Goal: Check status: Check status

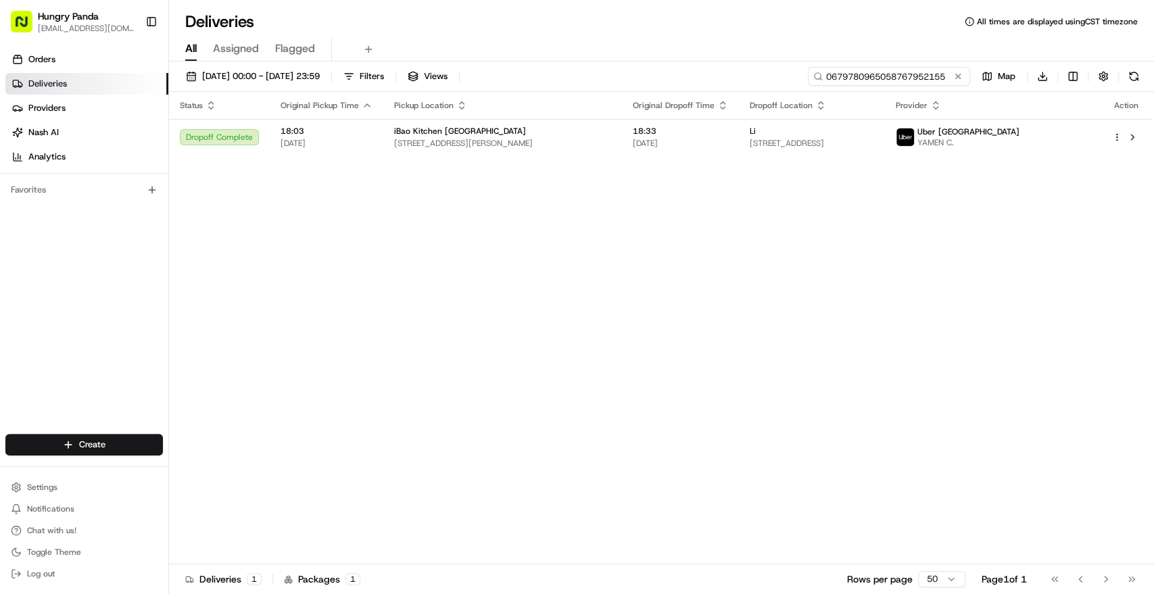
click at [895, 74] on input "0679780965058767952155" at bounding box center [889, 76] width 162 height 19
paste input "780702635455754972699"
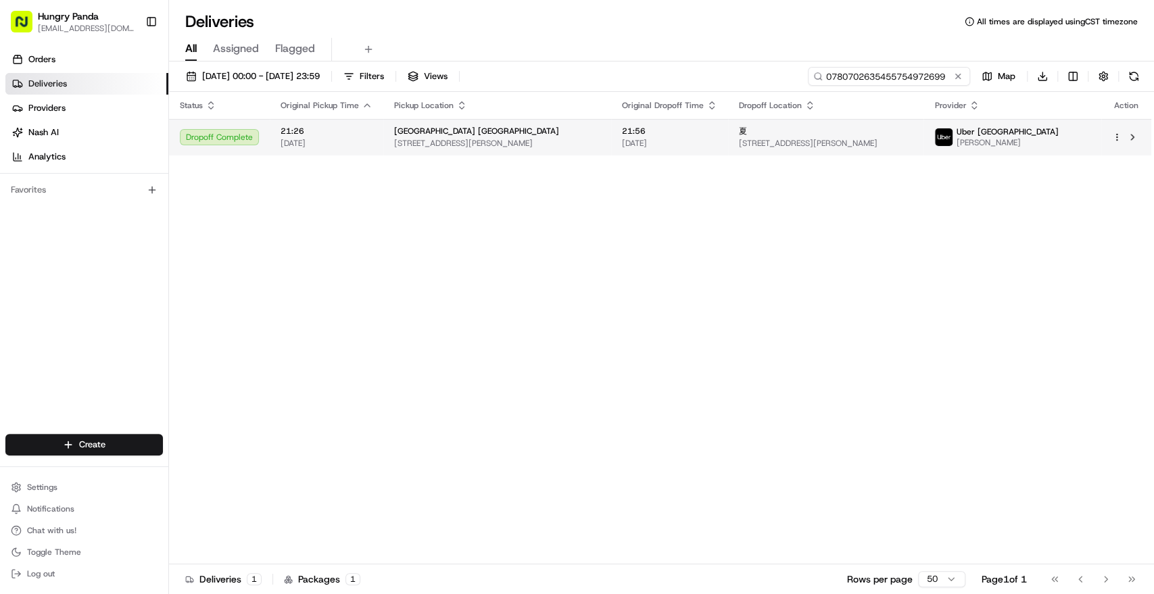
type input "0780702635455754972699"
click at [912, 133] on div "夏" at bounding box center [826, 131] width 174 height 11
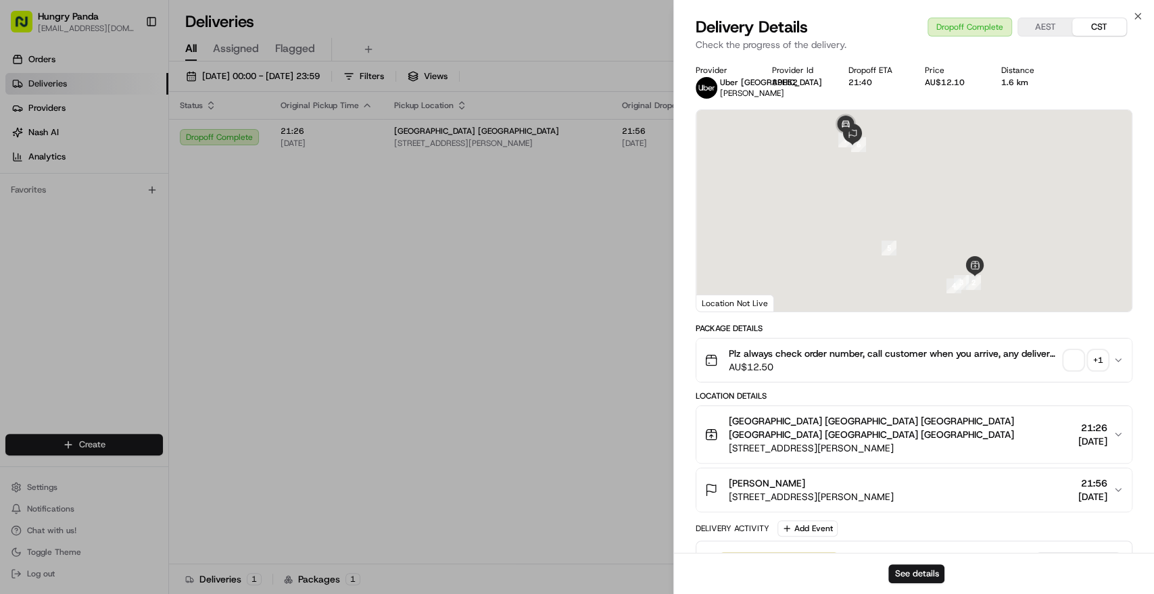
click at [1095, 359] on div "+ 1" at bounding box center [1097, 360] width 19 height 19
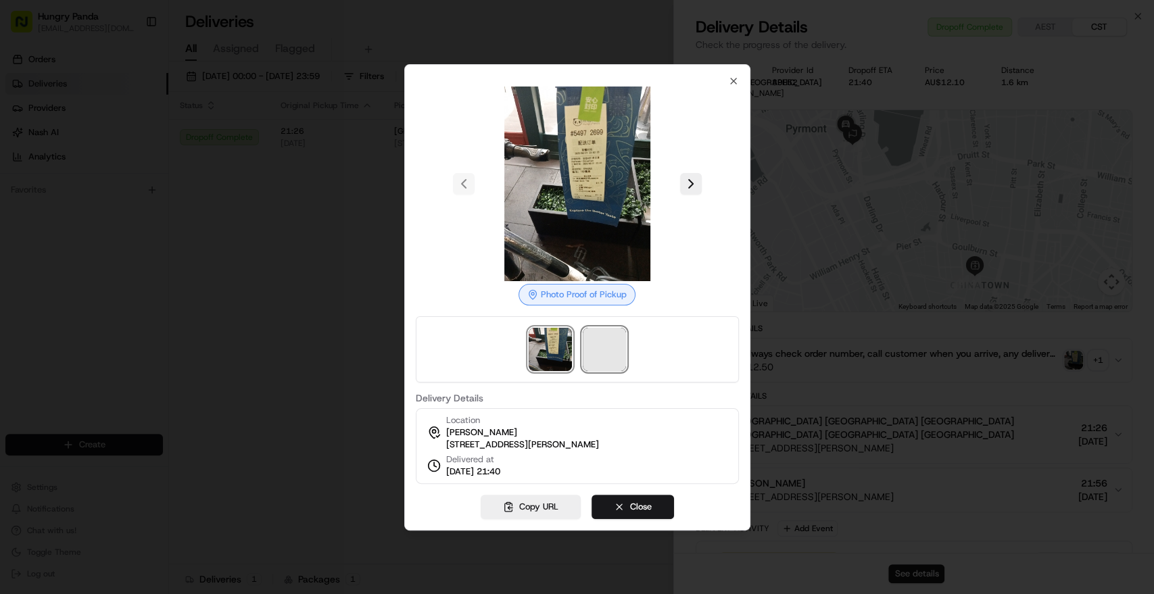
click at [616, 345] on span at bounding box center [604, 349] width 43 height 43
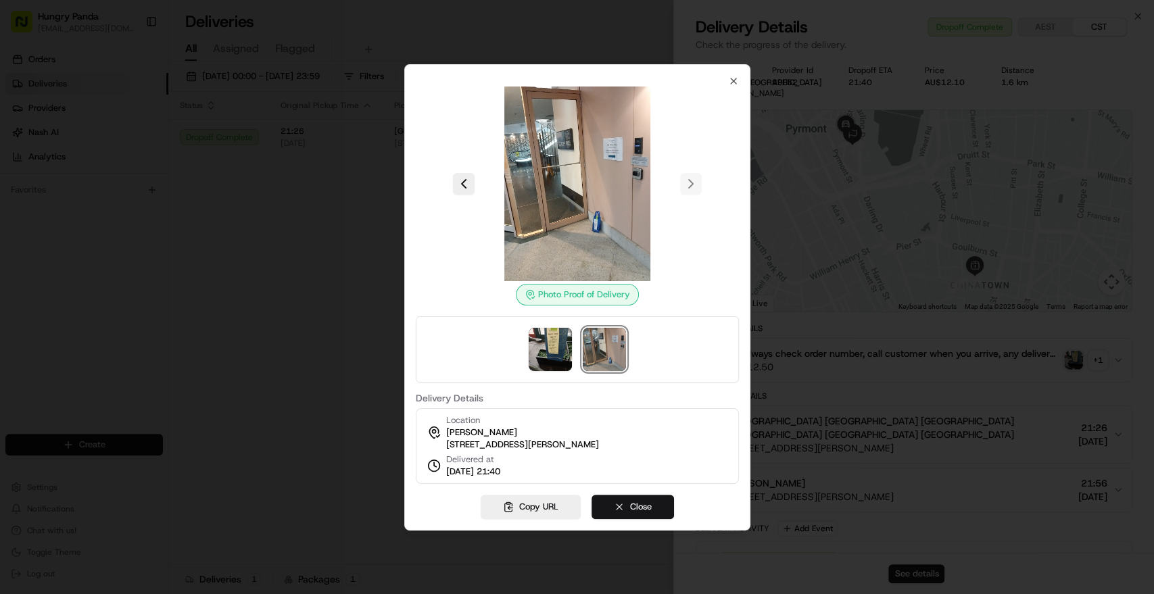
click at [625, 516] on button "Close" at bounding box center [632, 507] width 82 height 24
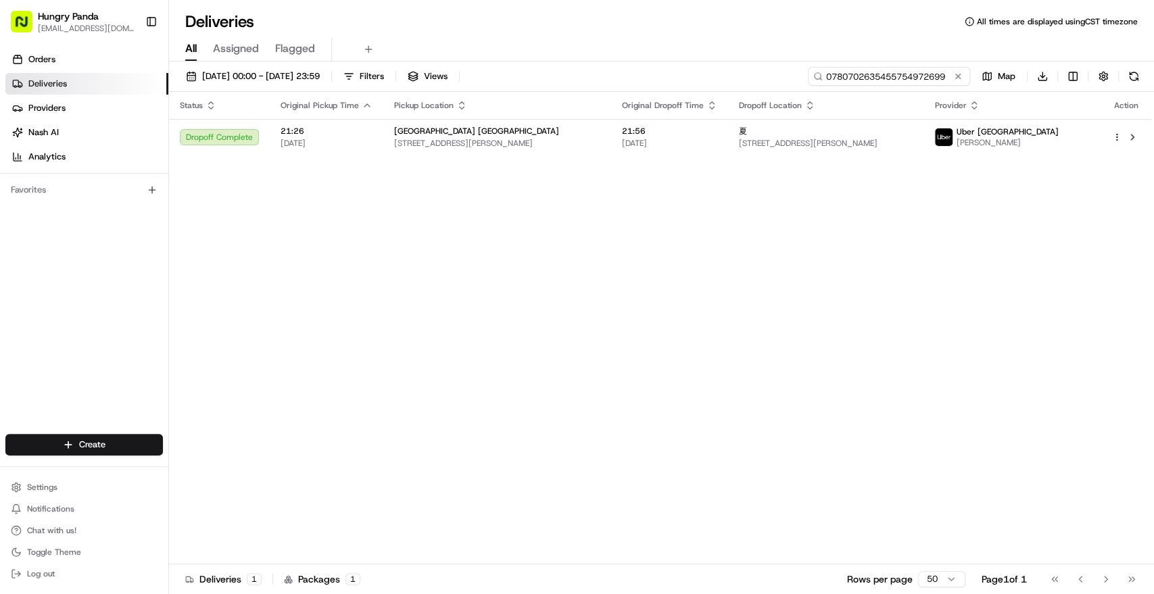
click at [914, 71] on input "0780702635455754972699" at bounding box center [889, 76] width 162 height 19
paste input "8669795925552716851837"
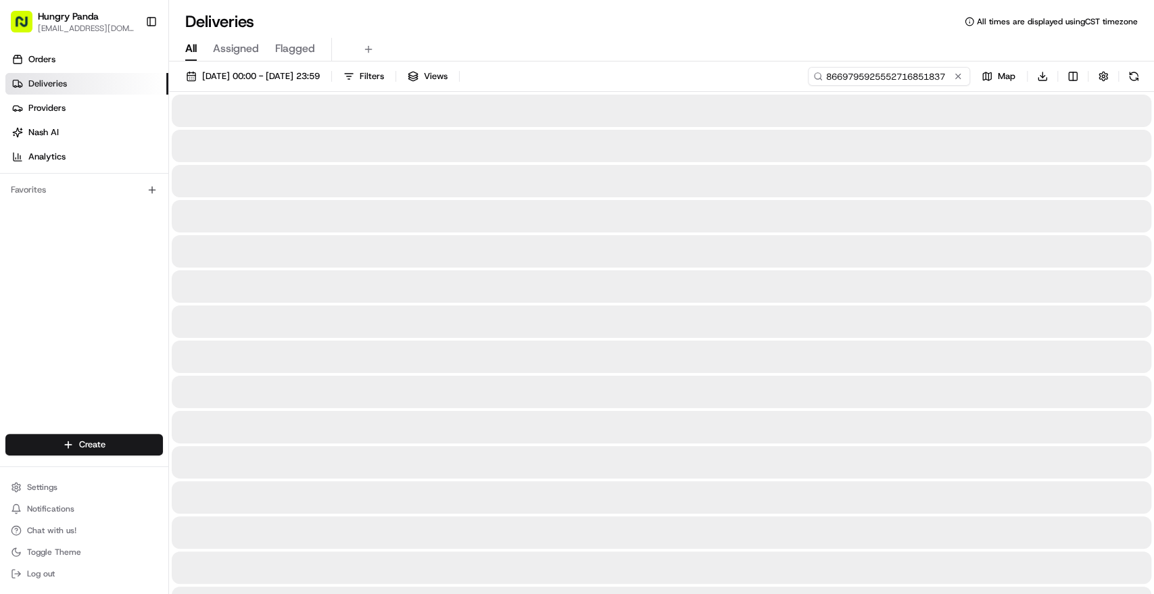
type input "8669795925552716851837"
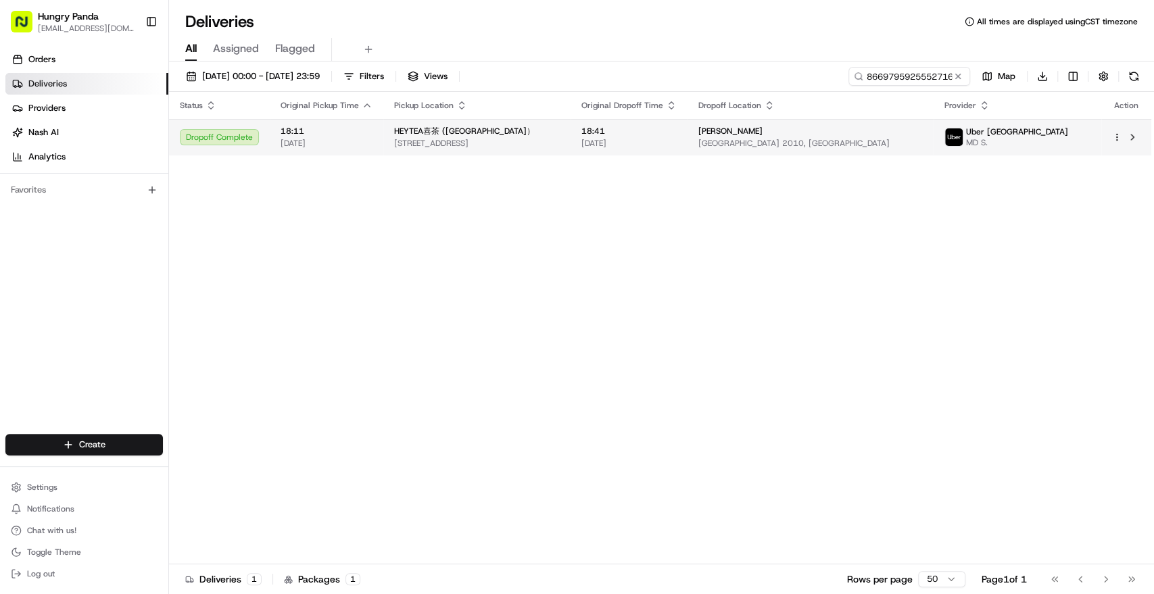
click at [922, 134] on div "[PERSON_NAME]" at bounding box center [810, 131] width 224 height 11
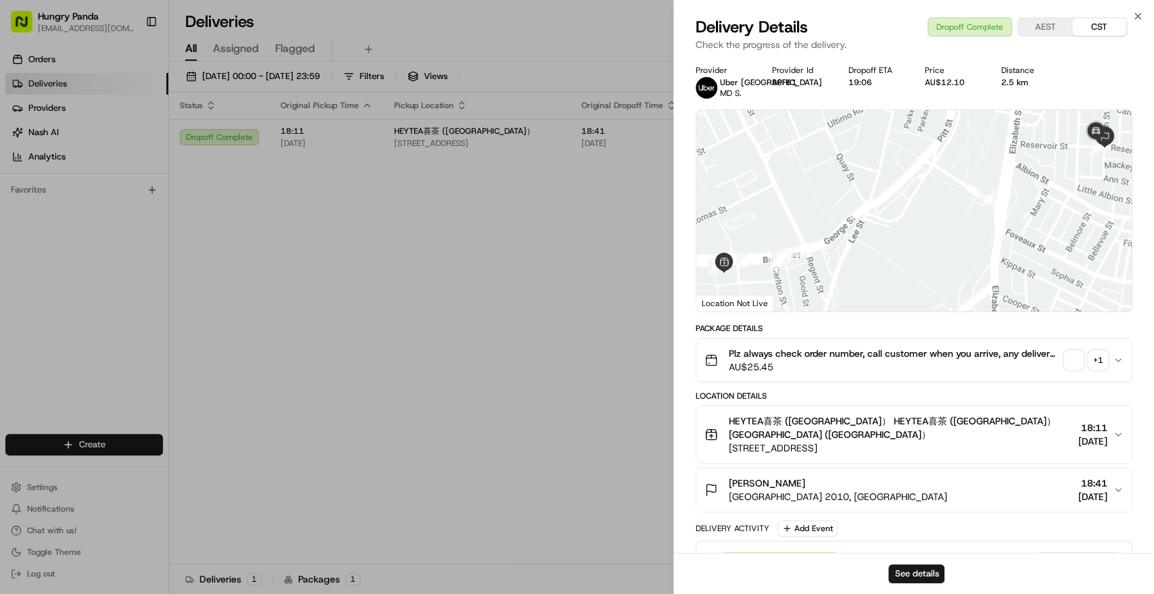
click at [1102, 358] on div "+ 1" at bounding box center [1097, 360] width 19 height 19
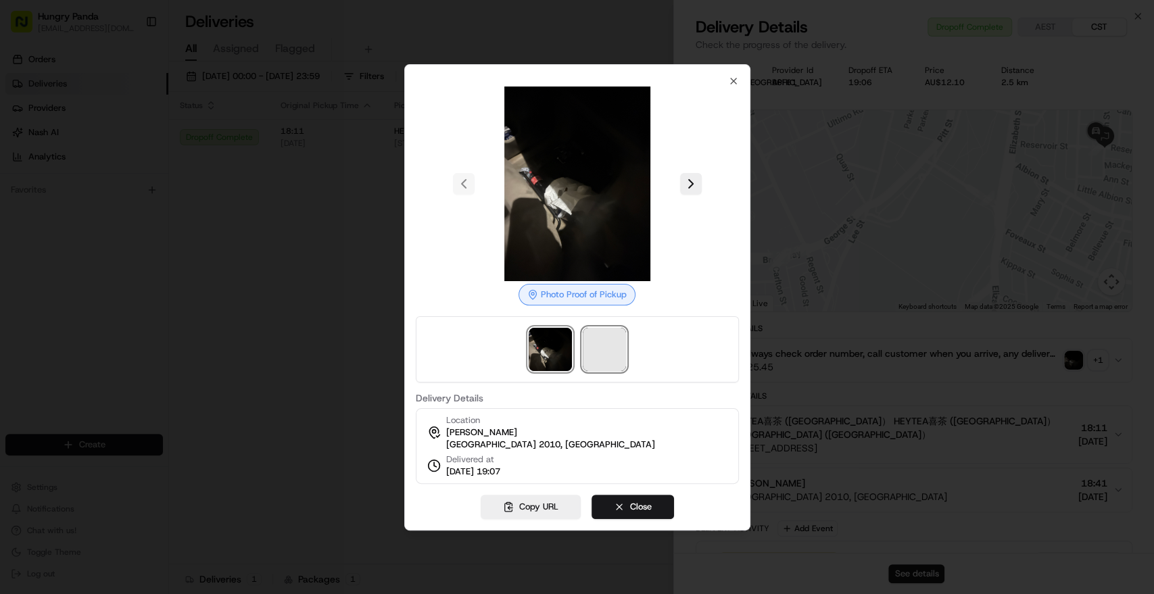
click at [610, 351] on span at bounding box center [604, 349] width 43 height 43
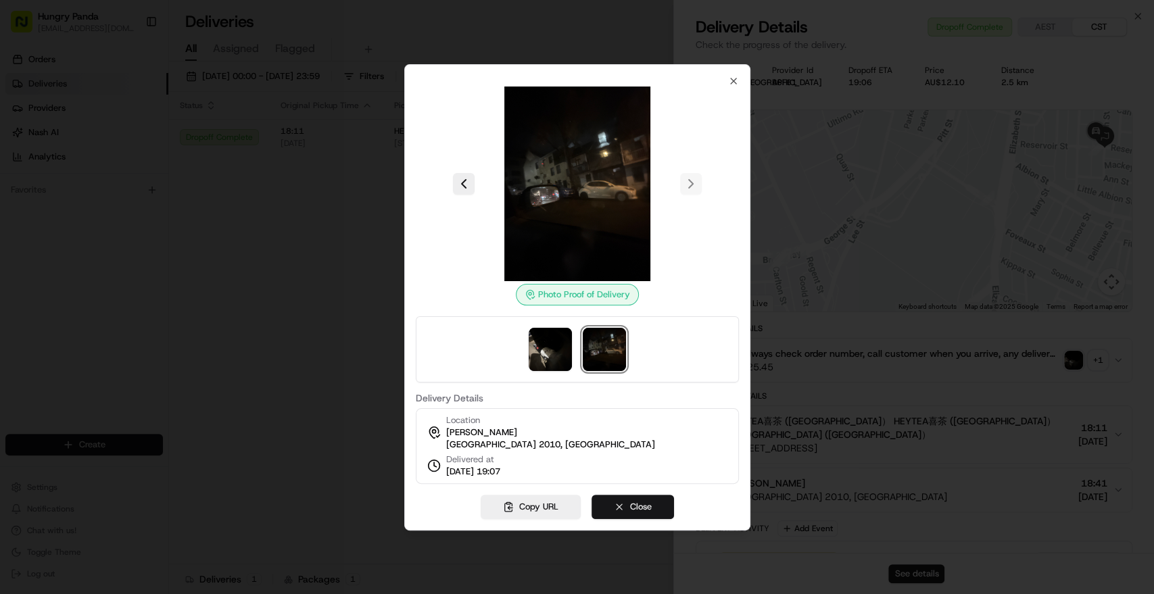
click at [645, 510] on button "Close" at bounding box center [632, 507] width 82 height 24
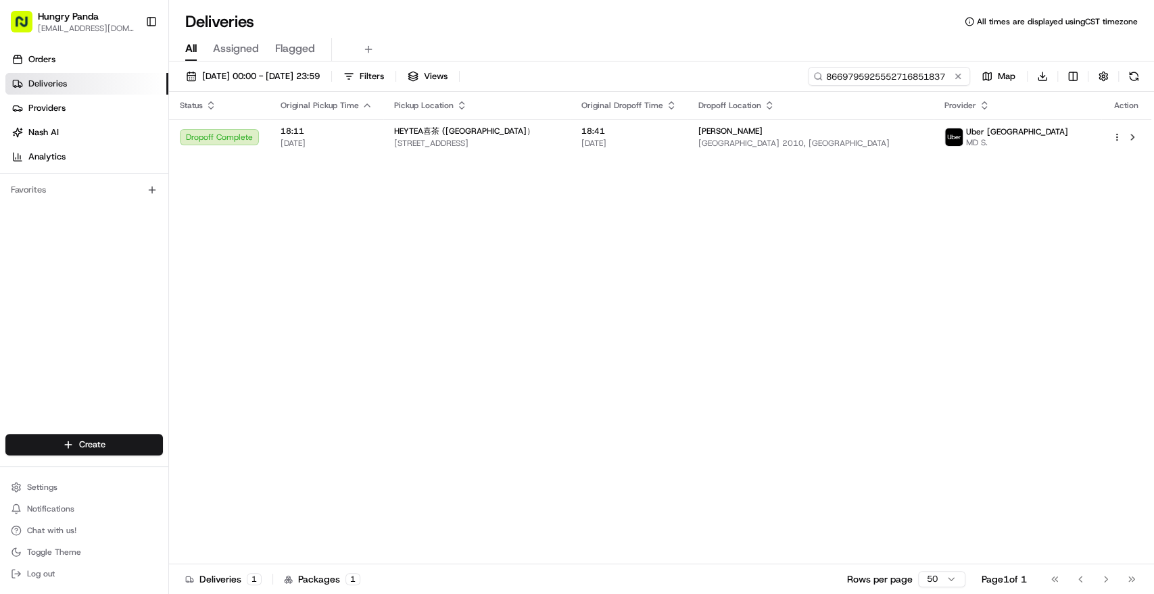
click at [915, 77] on input "8669795925552716851837" at bounding box center [889, 76] width 162 height 19
click at [910, 76] on input "8669795925552716851837" at bounding box center [889, 76] width 162 height 19
paste input
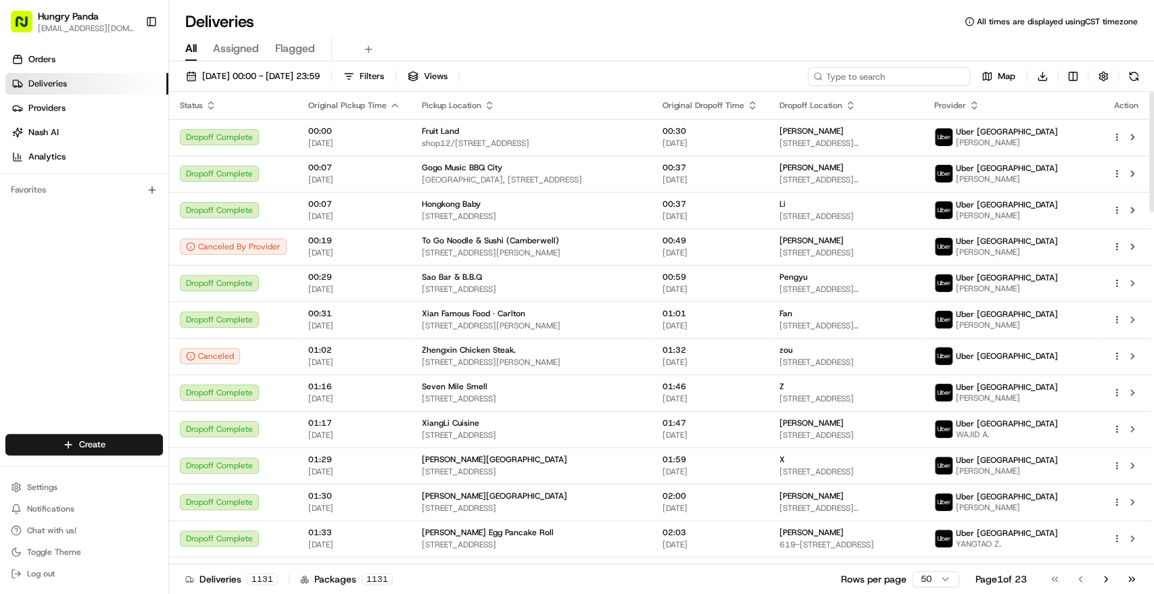
click at [912, 74] on input at bounding box center [889, 76] width 162 height 19
paste input "1188714755150738121580"
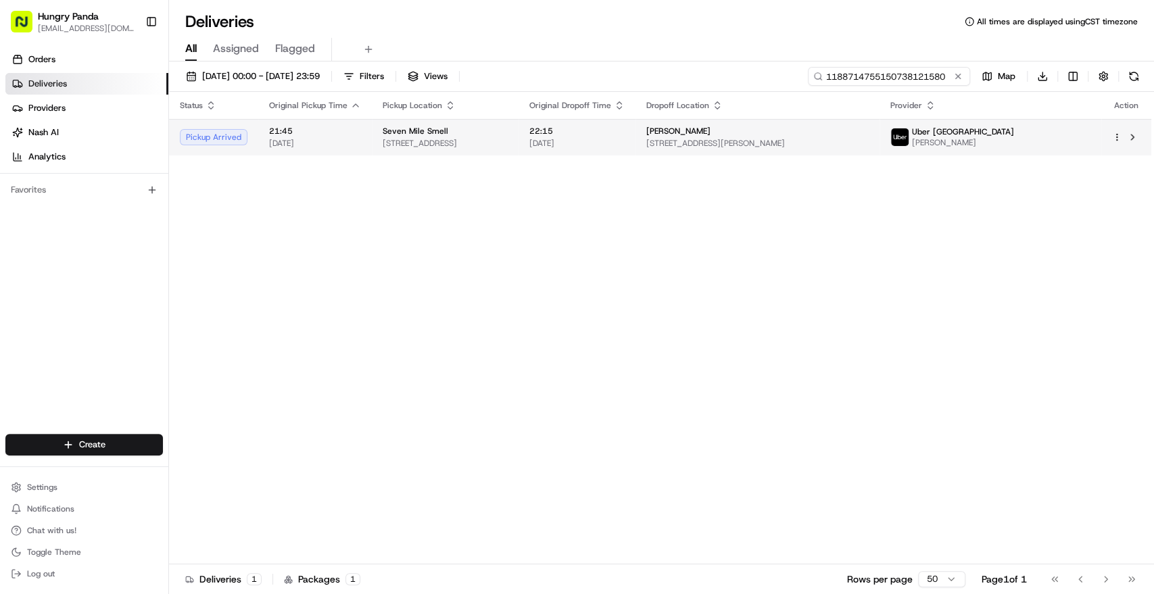
type input "1188714755150738121580"
click at [868, 135] on div "[PERSON_NAME]" at bounding box center [757, 131] width 222 height 11
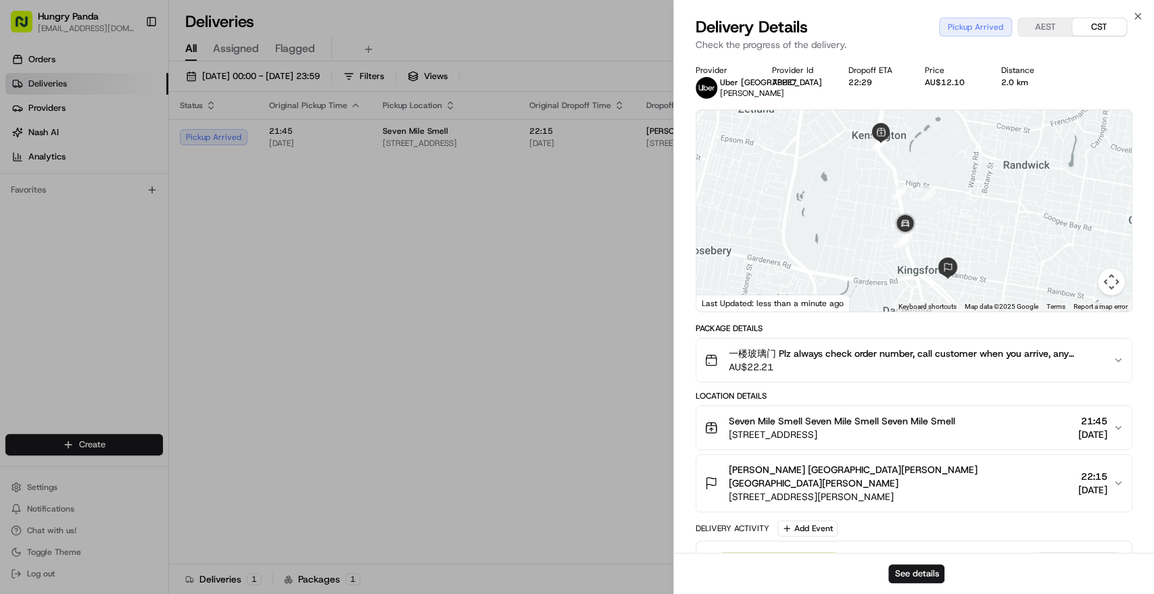
click at [1101, 360] on span "一楼玻璃门 Plz always check order number, call customer when you arrive, any deliver…" at bounding box center [914, 354] width 373 height 14
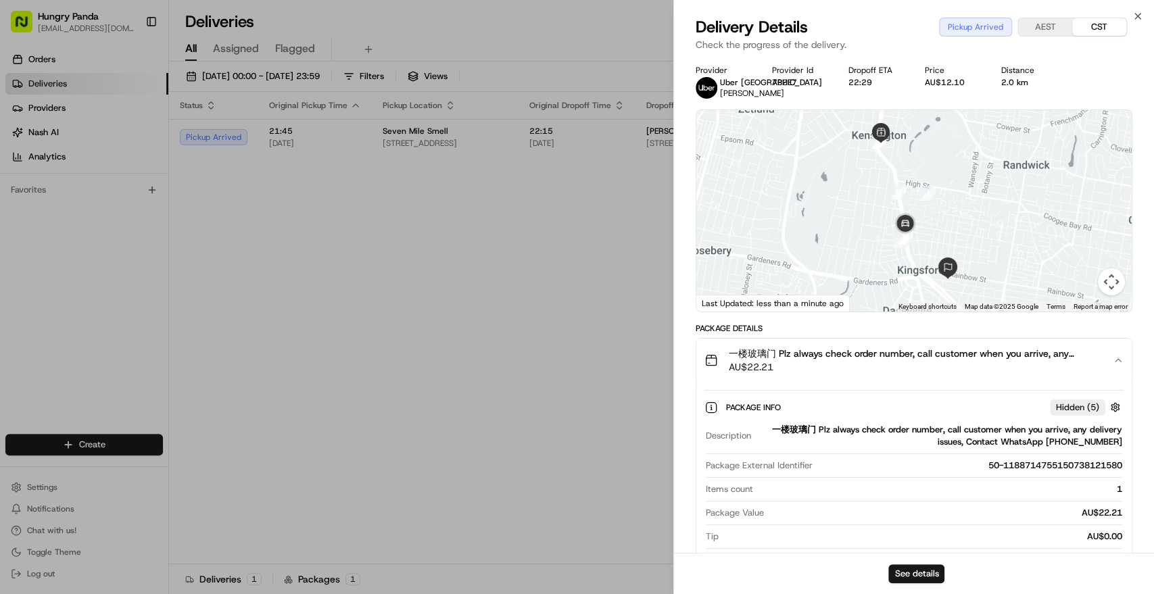
click at [1110, 372] on div "一楼玻璃门 Plz always check order number, call customer when you arrive, any deliver…" at bounding box center [908, 360] width 408 height 27
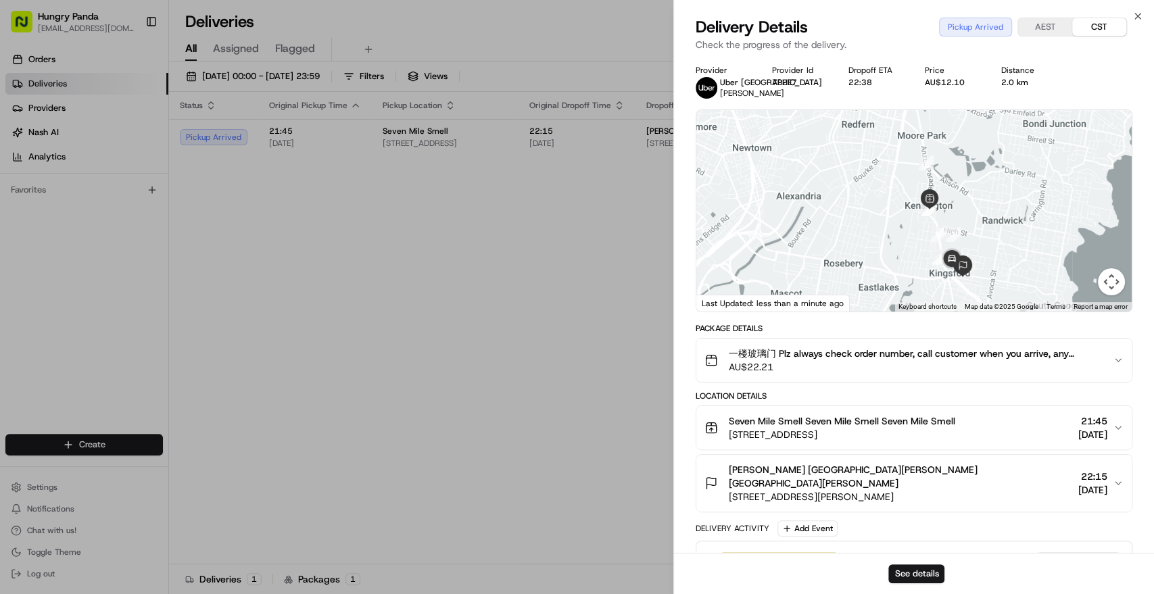
drag, startPoint x: 992, startPoint y: 182, endPoint x: 1025, endPoint y: 232, distance: 59.4
click at [1025, 232] on div at bounding box center [913, 210] width 435 height 201
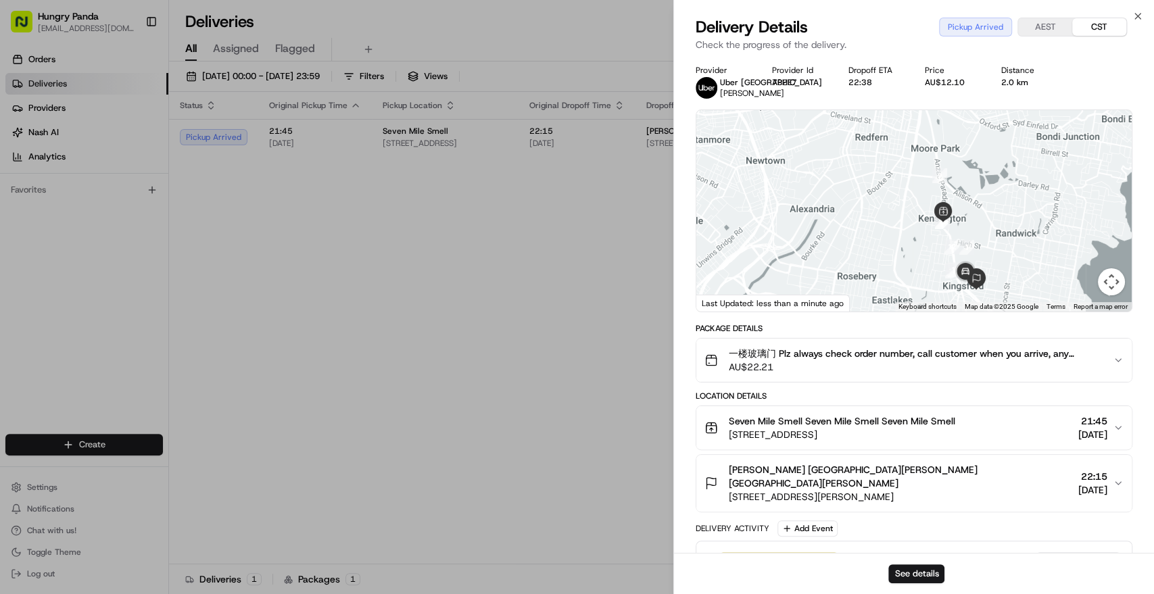
drag, startPoint x: 995, startPoint y: 201, endPoint x: 1011, endPoint y: 216, distance: 21.5
click at [1011, 216] on div at bounding box center [913, 210] width 435 height 201
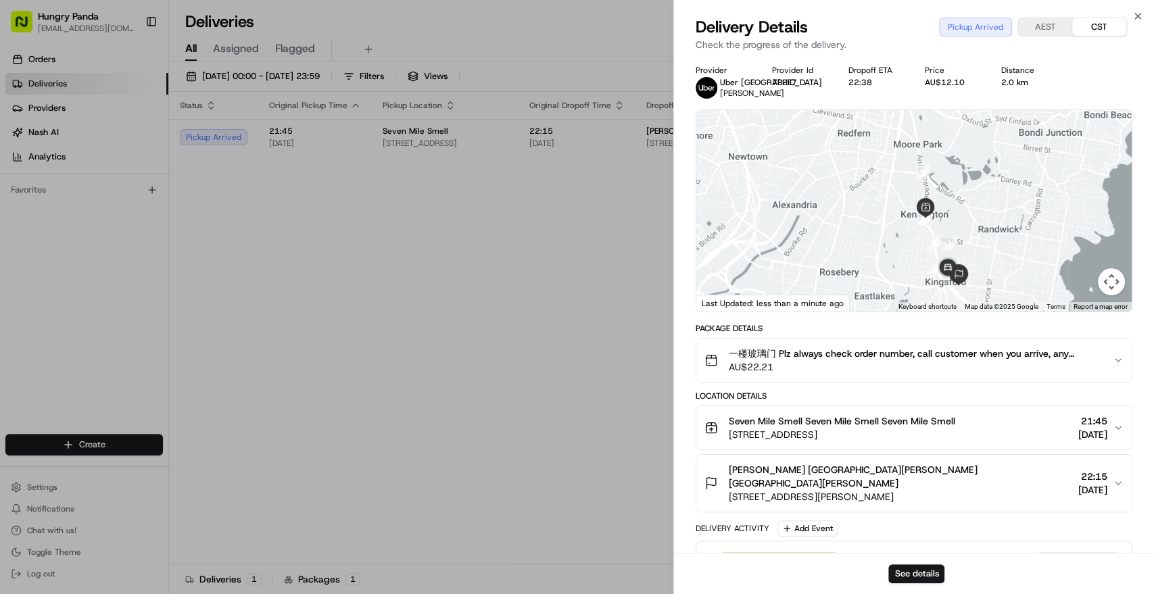
drag, startPoint x: 985, startPoint y: 258, endPoint x: 978, endPoint y: 234, distance: 25.2
click at [978, 234] on div at bounding box center [913, 210] width 435 height 201
